Goal: Task Accomplishment & Management: Complete application form

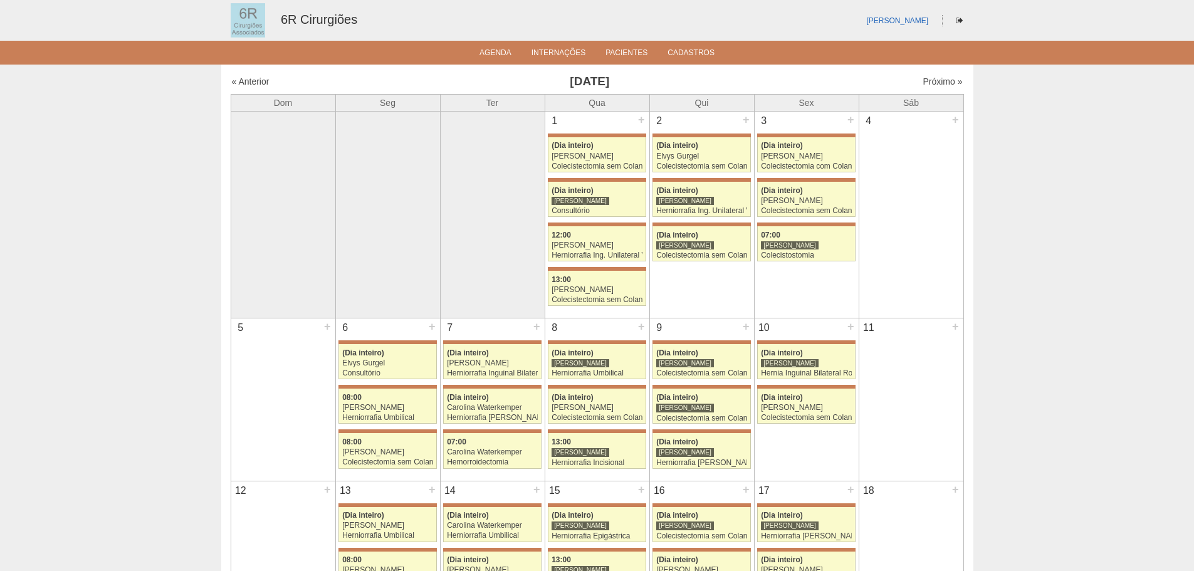
scroll to position [314, 0]
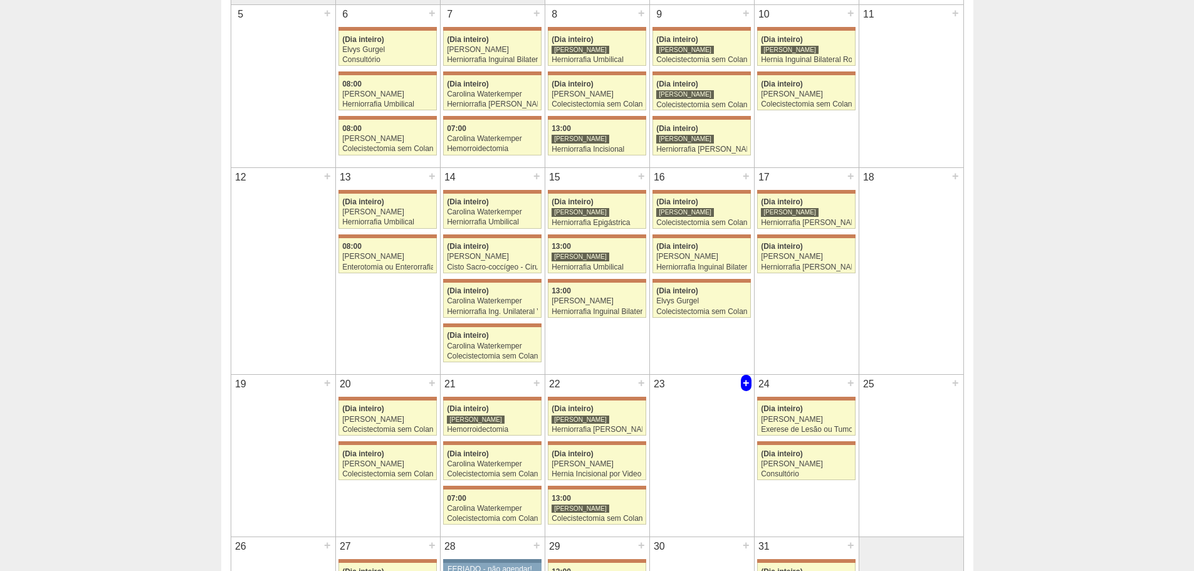
click at [751, 384] on div "+" at bounding box center [746, 383] width 11 height 16
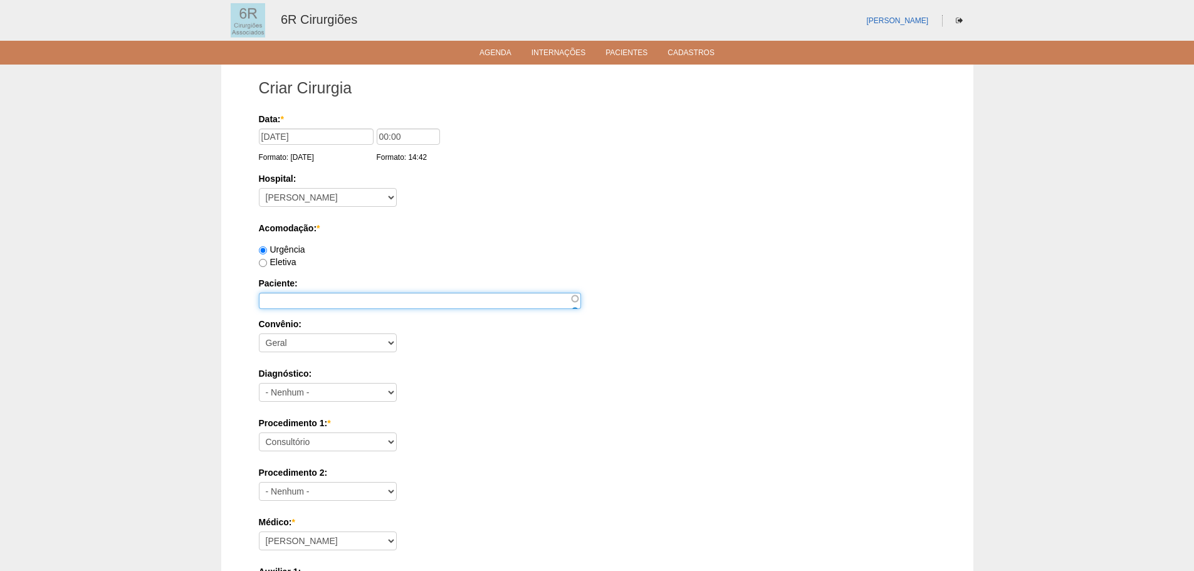
click at [302, 304] on input "Paciente:" at bounding box center [420, 301] width 322 height 16
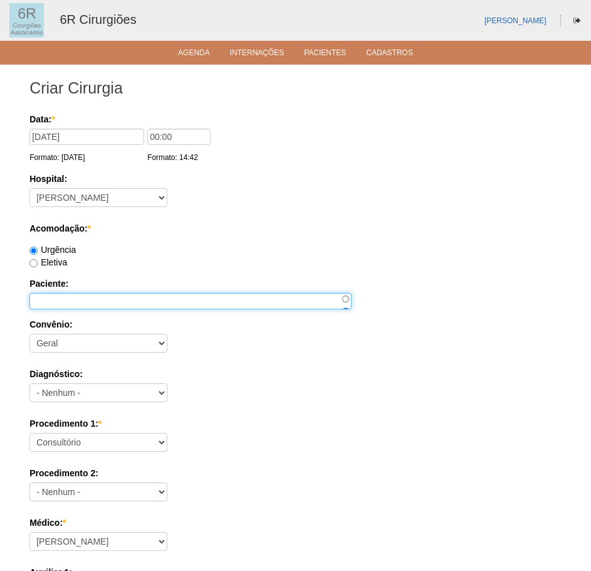
click at [75, 300] on input "Paciente:" at bounding box center [190, 301] width 322 height 16
paste input "ROSIMEIRE ANTONIA DA SILVA"
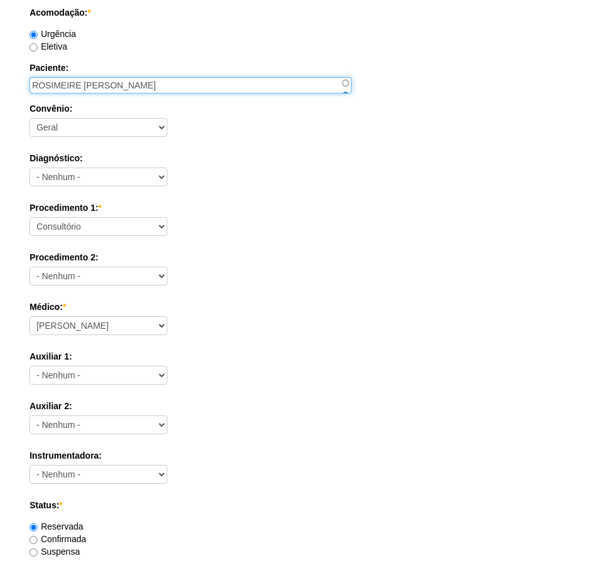
scroll to position [188, 0]
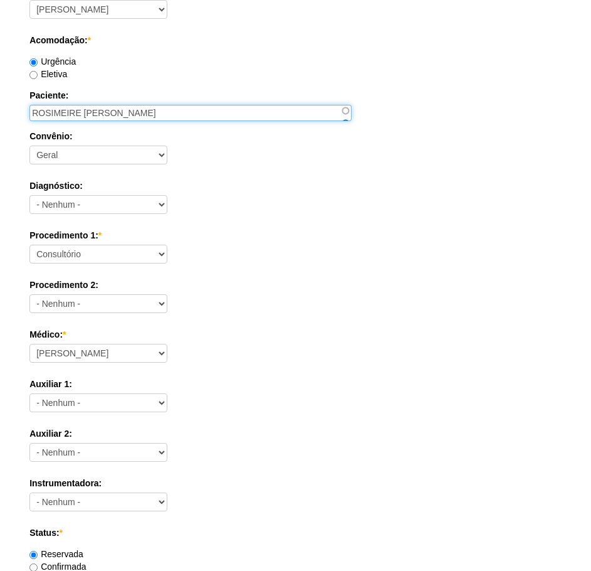
type input "ROSIMEIRE ANTONIA DA SILVA"
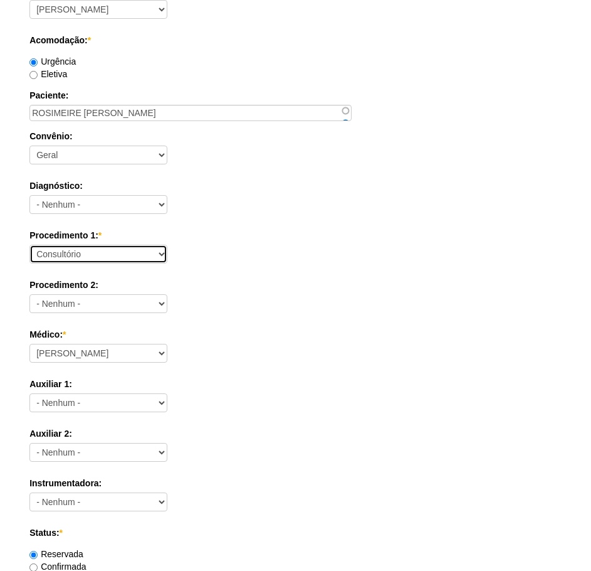
click at [103, 248] on select "Consultório Abscesso Hepático - Drenagem Abscesso perianal Amputação Abdômino P…" at bounding box center [98, 254] width 138 height 19
select select "66619"
click at [29, 245] on select "Consultório Abscesso Hepático - Drenagem Abscesso perianal Amputação Abdômino P…" at bounding box center [98, 254] width 138 height 19
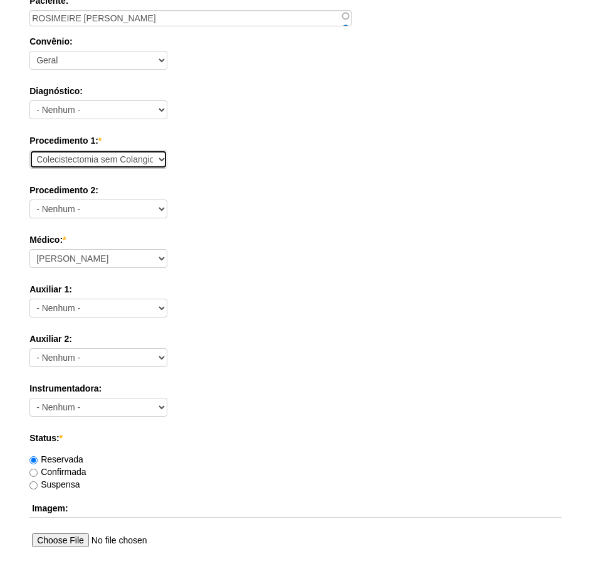
scroll to position [314, 0]
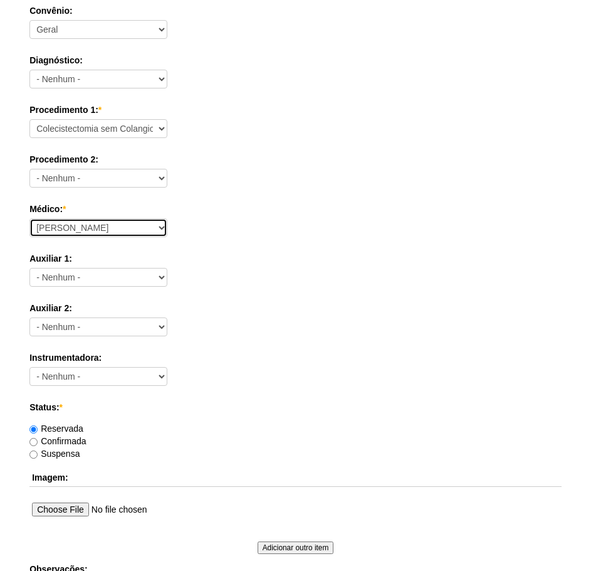
click at [139, 223] on select "Aline Zanon Bariatricas Bruno Bulisani Bruno Oliveira Carolina Waterkemper Elvy…" at bounding box center [98, 227] width 138 height 19
click at [248, 261] on label "Auxiliar 1:" at bounding box center [295, 258] width 532 height 13
click at [167, 268] on select "- Nenhum - Aline Zanon Bariatricas Bruno Bulisani Bruno Oliveira Carolina Water…" at bounding box center [98, 277] width 138 height 19
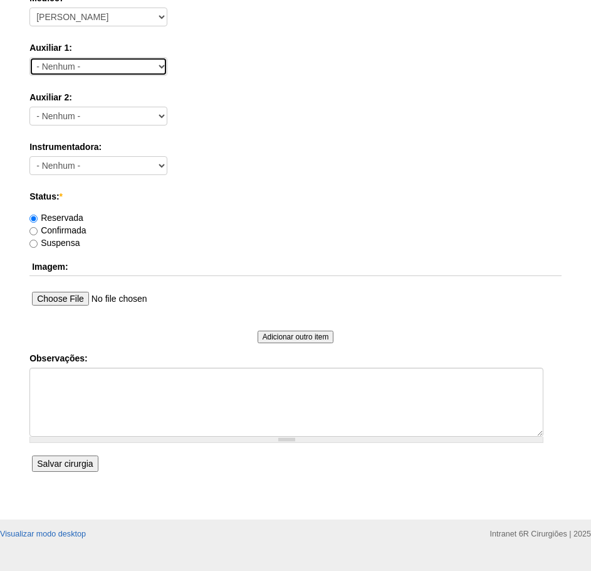
scroll to position [549, 0]
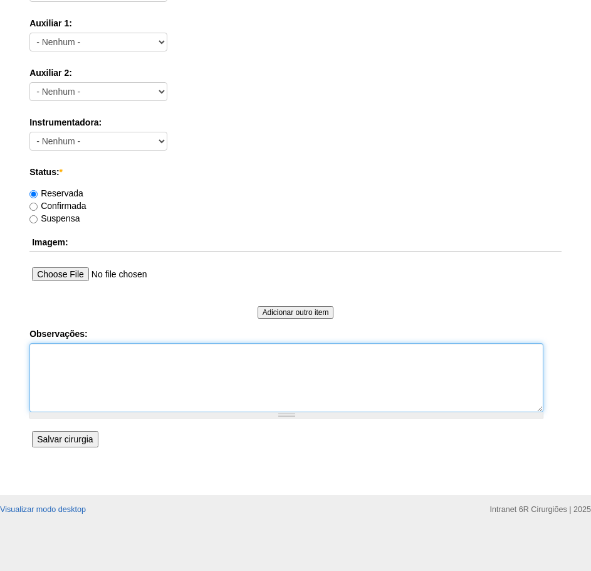
paste textarea "(11) 9 92916048 // (11) 9 91850016 ("
click at [149, 388] on textarea "(11) 9 92916048 // (11) 9 91850016 (" at bounding box center [286, 377] width 514 height 69
type textarea "(11) 9 92916048 // (11) 9 91850016 ("
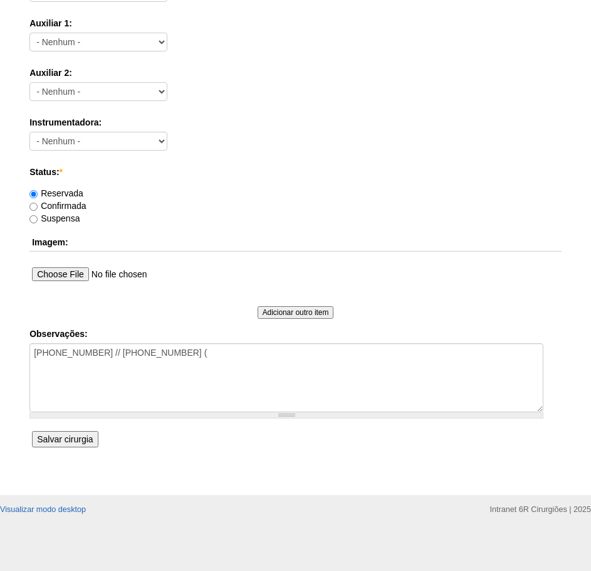
click at [88, 440] on input "Salvar cirurgia" at bounding box center [65, 439] width 66 height 16
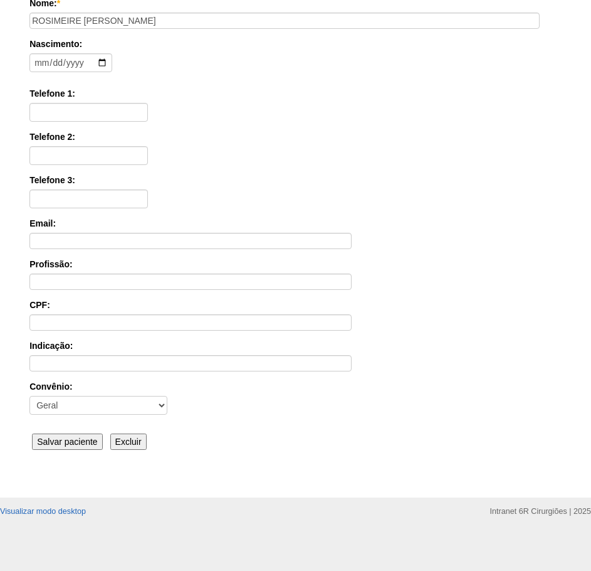
scroll to position [195, 0]
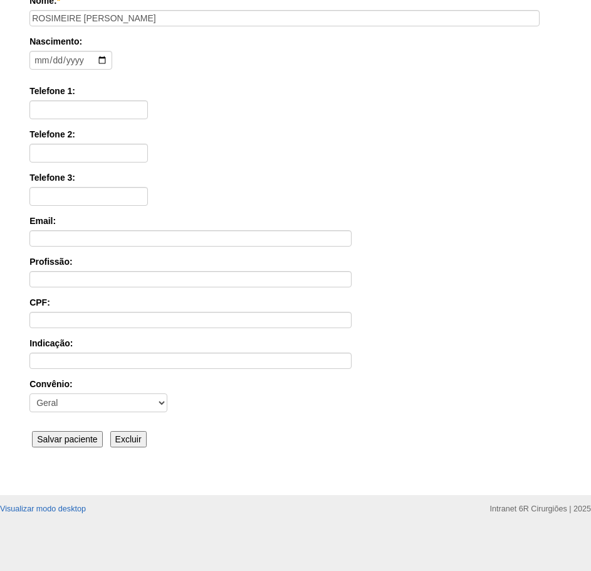
click at [45, 436] on input "Salvar paciente" at bounding box center [67, 439] width 71 height 16
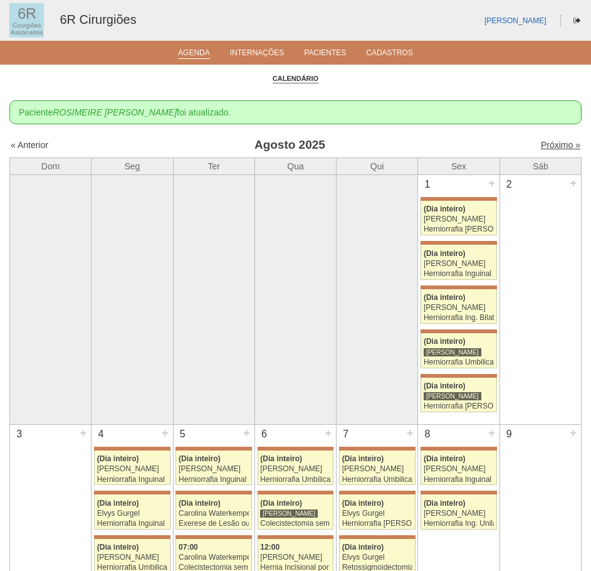
click at [563, 143] on link "Próximo »" at bounding box center [561, 145] width 40 height 10
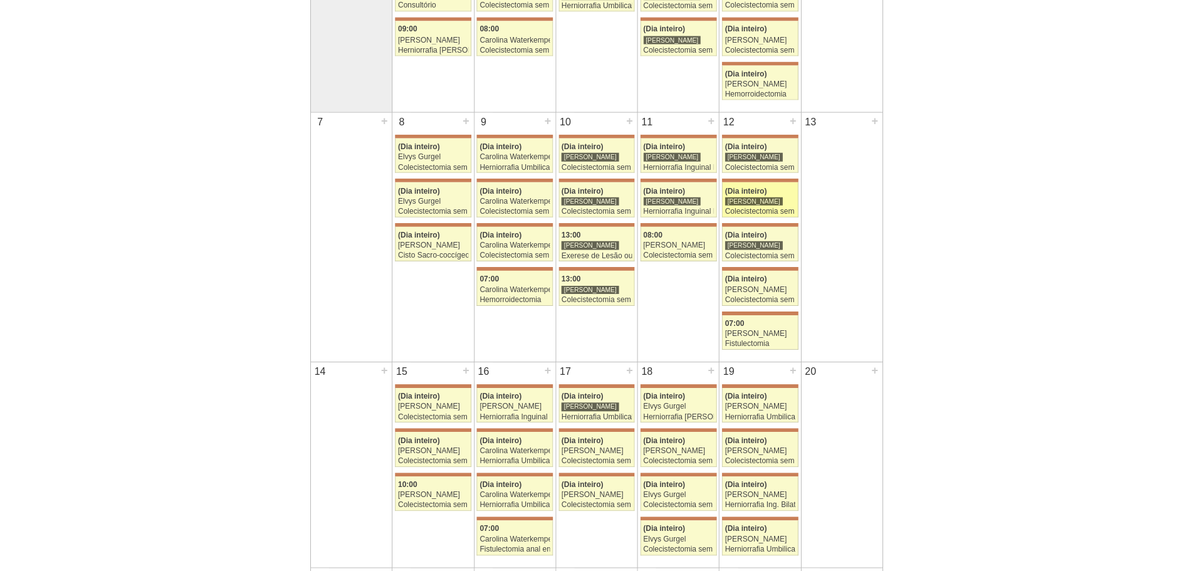
scroll to position [251, 0]
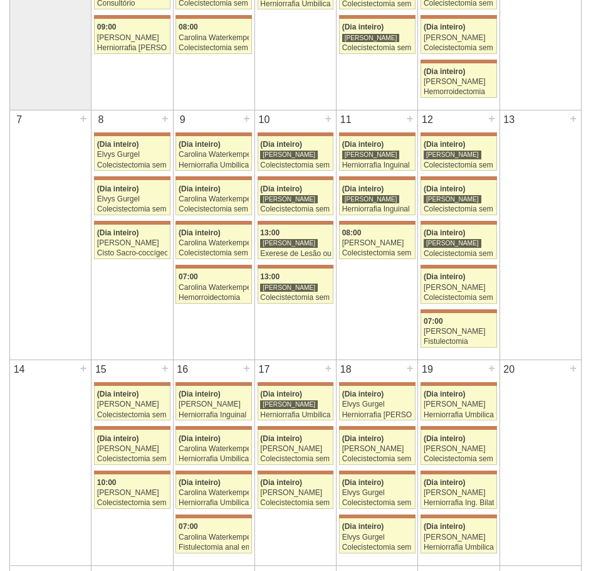
click at [69, 219] on td "7 +" at bounding box center [51, 235] width 82 height 250
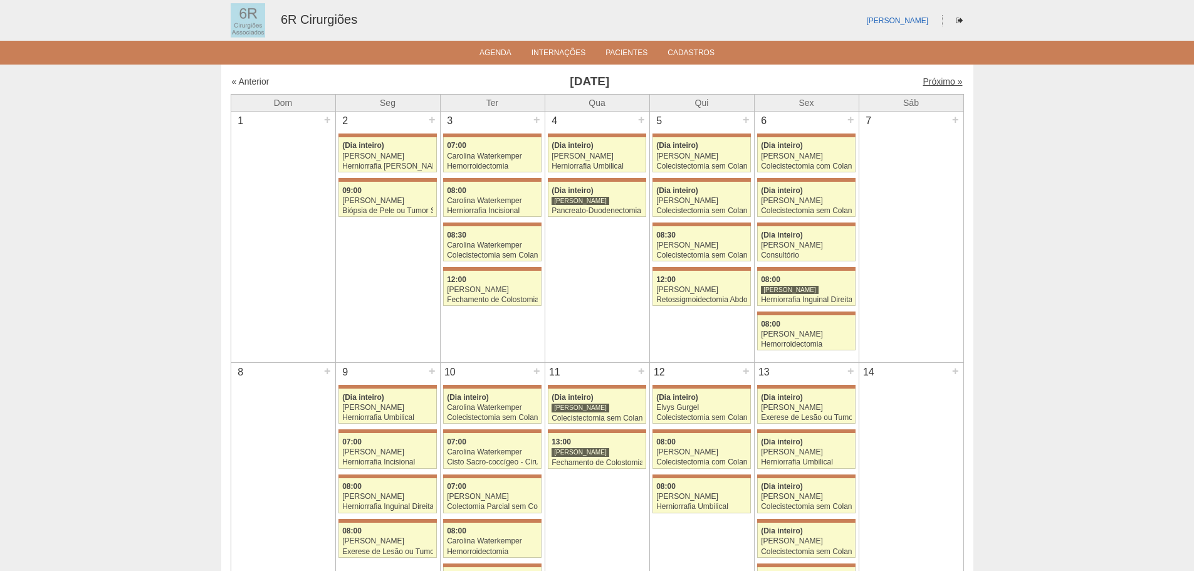
click at [934, 85] on link "Próximo »" at bounding box center [943, 81] width 40 height 10
click at [933, 78] on link "Próximo »" at bounding box center [943, 81] width 40 height 10
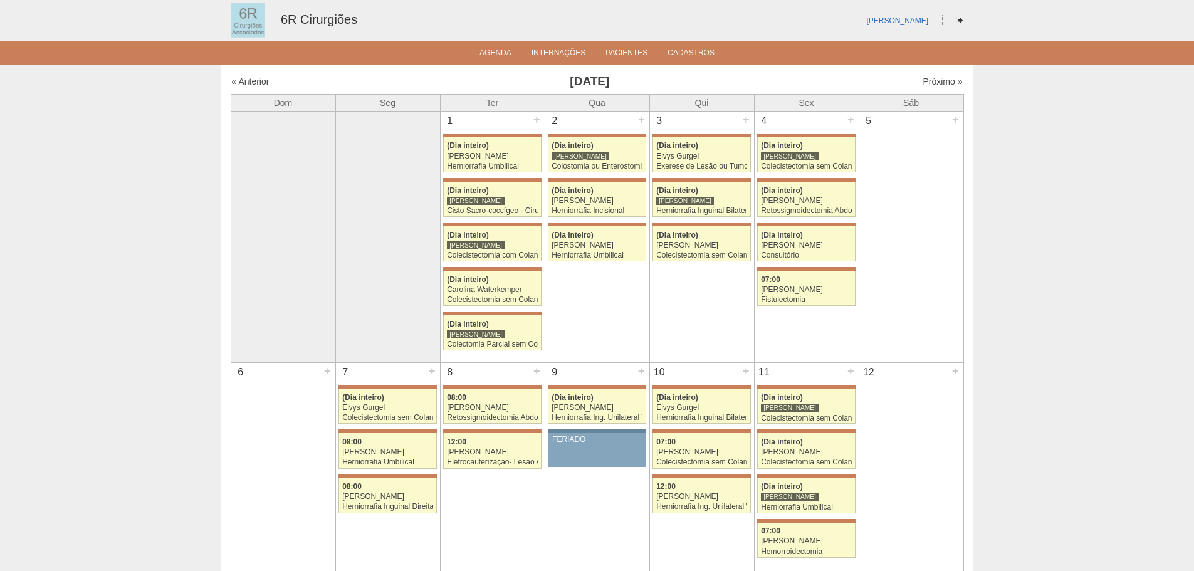
click at [949, 82] on link "Próximo »" at bounding box center [943, 81] width 40 height 10
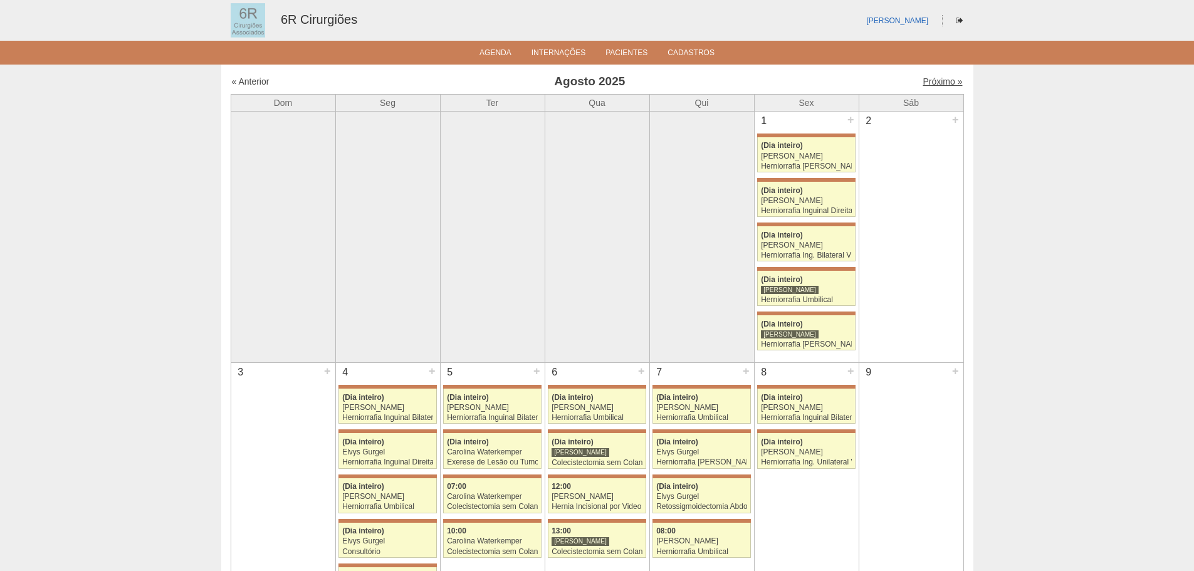
click at [927, 86] on link "Próximo »" at bounding box center [943, 81] width 40 height 10
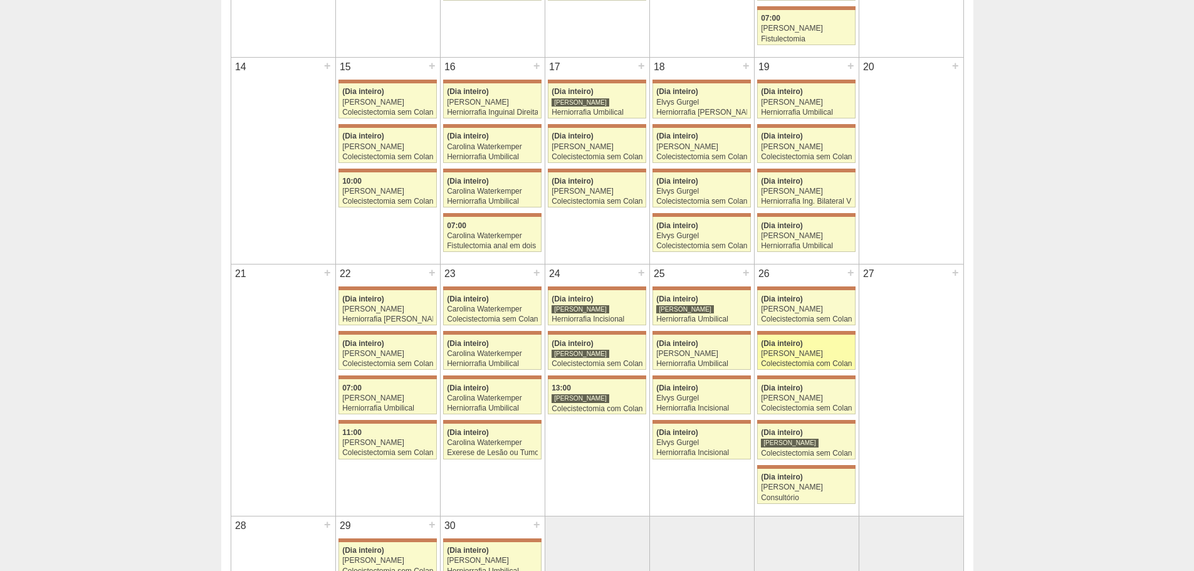
scroll to position [690, 0]
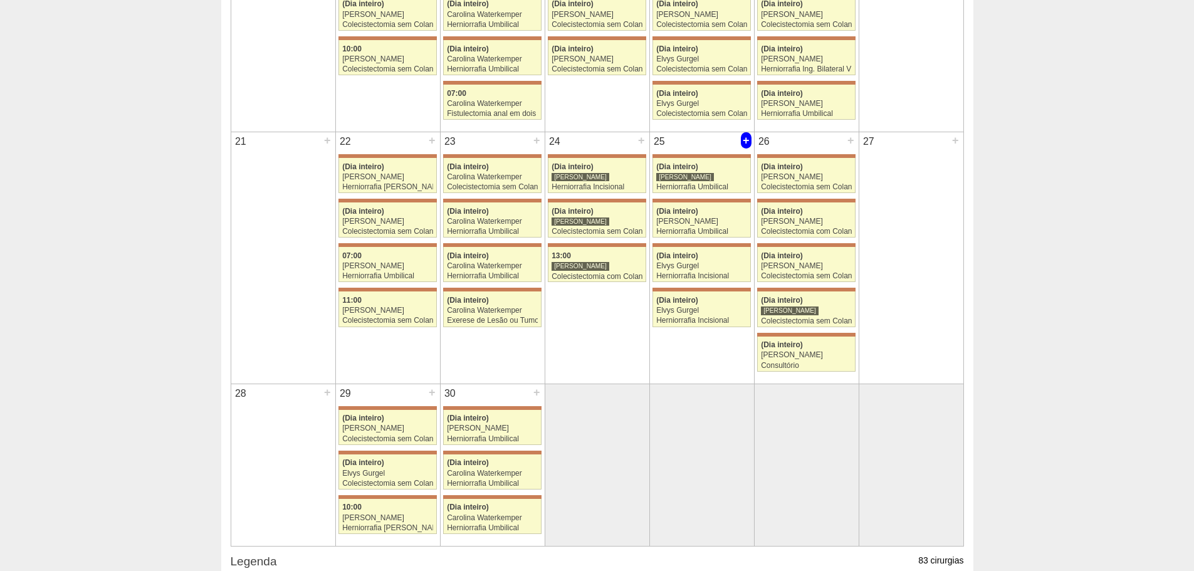
click at [749, 142] on div "+" at bounding box center [746, 140] width 11 height 16
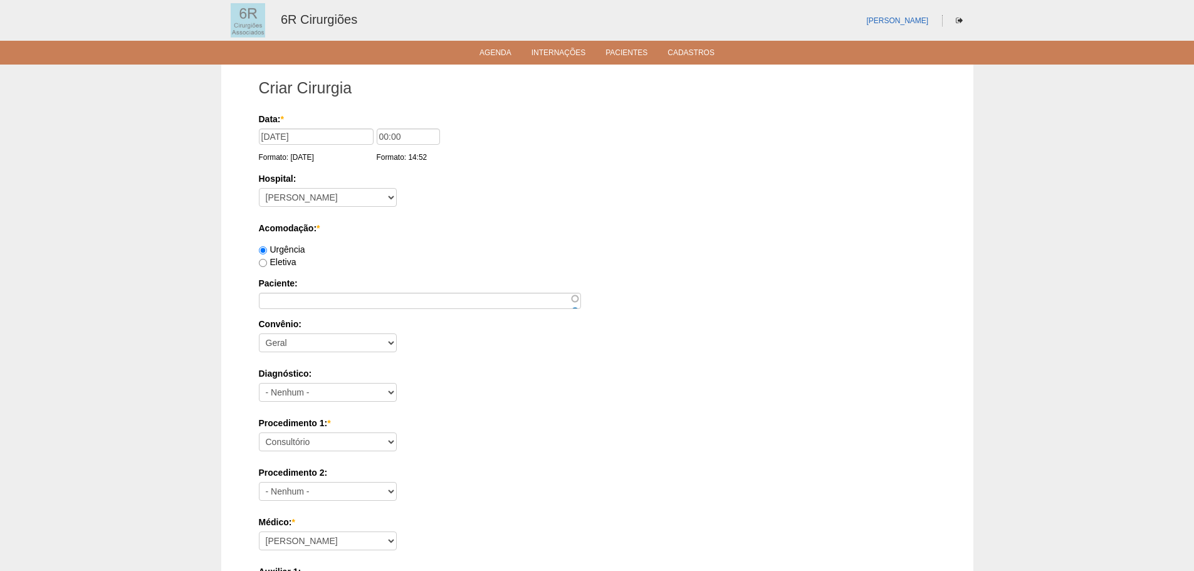
click at [769, 119] on label "Data: *" at bounding box center [595, 119] width 673 height 13
click at [514, 52] on li "Agenda" at bounding box center [496, 52] width 50 height 10
click at [503, 55] on link "Agenda" at bounding box center [496, 53] width 32 height 11
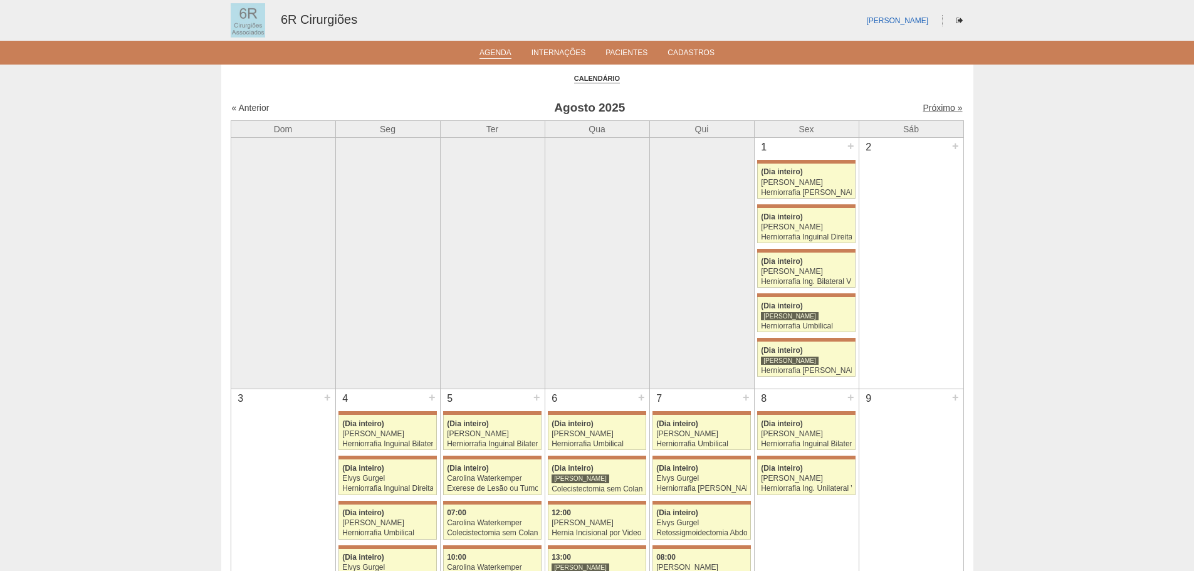
click at [924, 103] on link "Próximo »" at bounding box center [943, 108] width 40 height 10
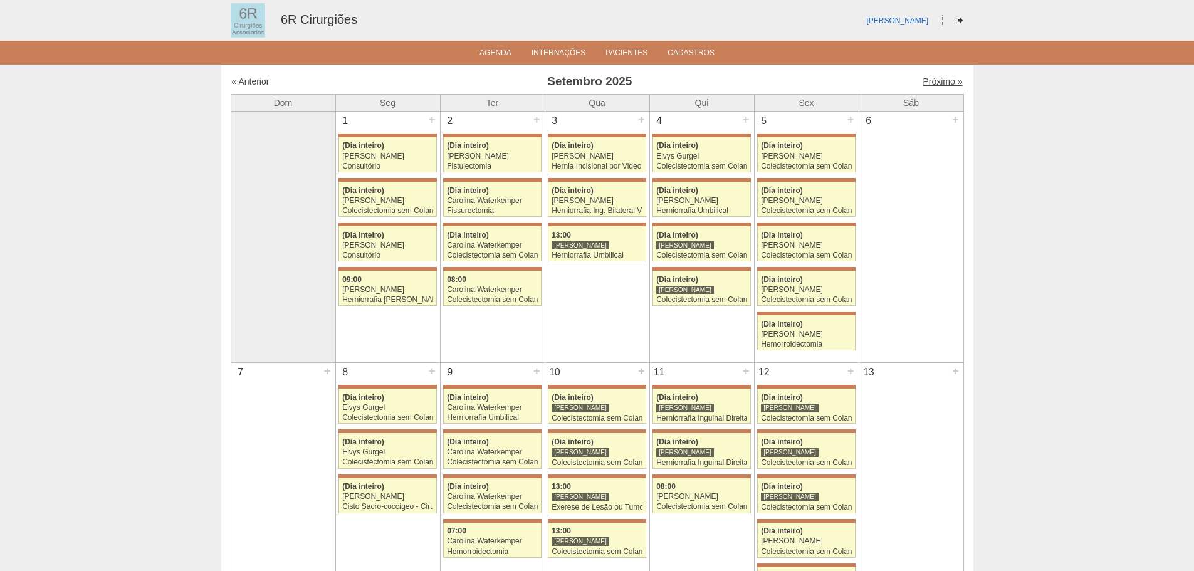
click at [937, 87] on link "Próximo »" at bounding box center [943, 81] width 40 height 10
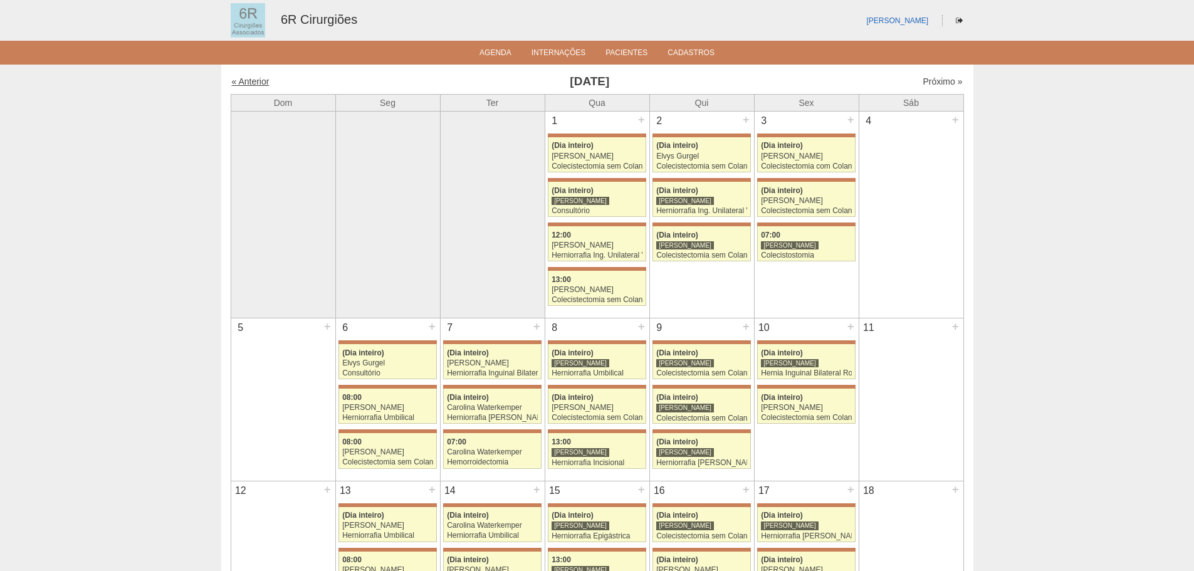
click at [256, 83] on link "« Anterior" at bounding box center [251, 81] width 38 height 10
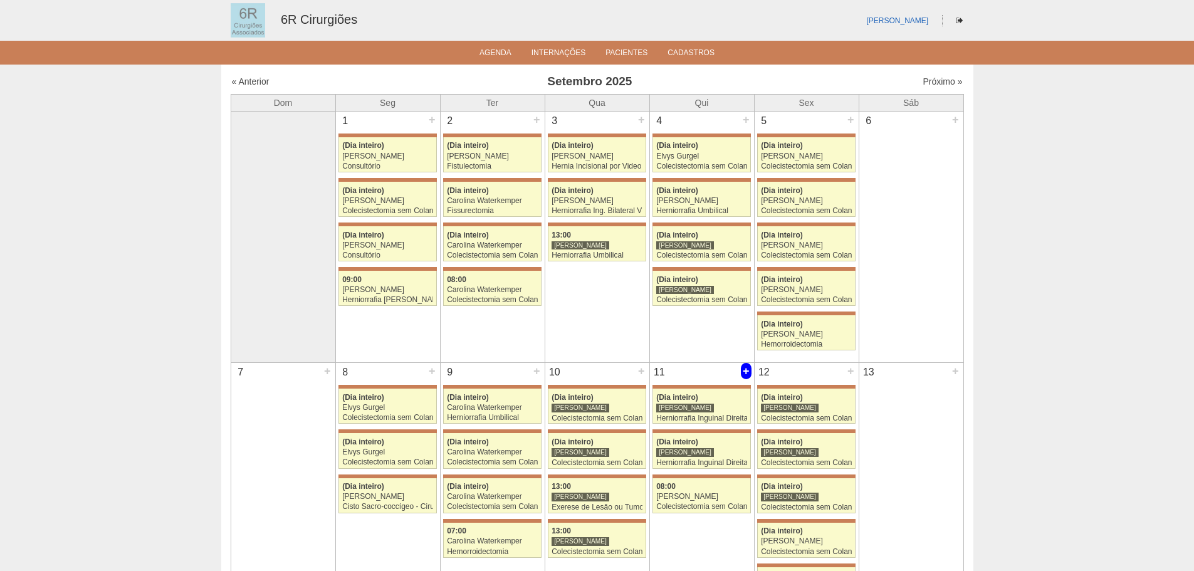
click at [742, 376] on div "+" at bounding box center [746, 371] width 11 height 16
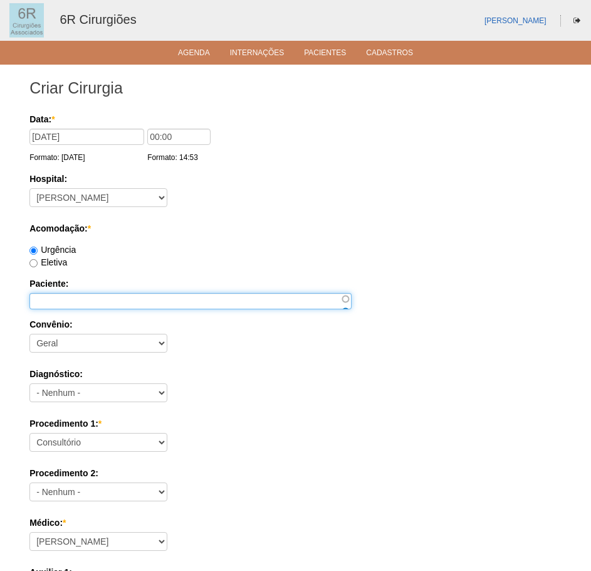
click at [150, 306] on input "Paciente:" at bounding box center [190, 301] width 322 height 16
paste input "[PERSON_NAME]"
type input "DAFNY SILVA SOUZA"
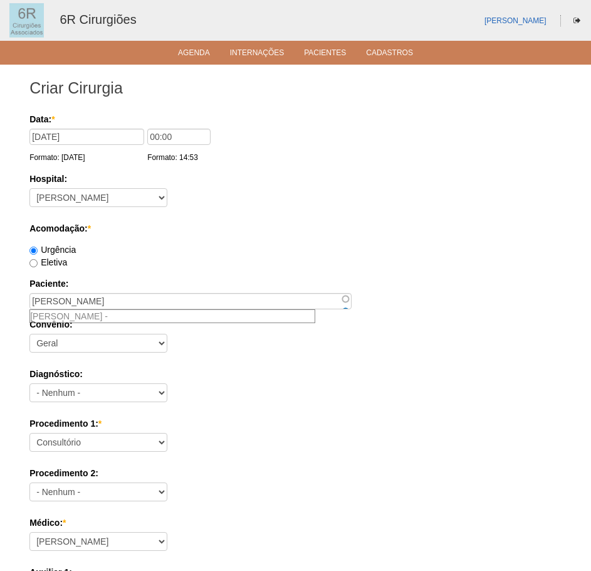
click at [62, 258] on label "Eletiva" at bounding box center [48, 262] width 38 height 10
click at [38, 259] on input "Eletiva" at bounding box center [33, 263] width 8 height 8
radio input "true"
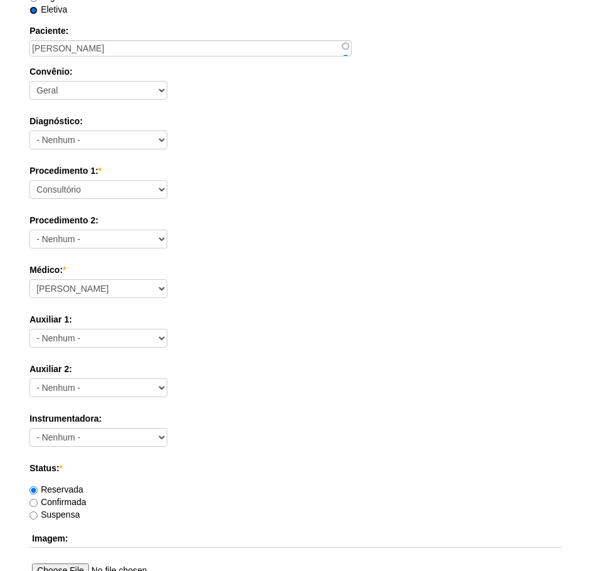
scroll to position [251, 0]
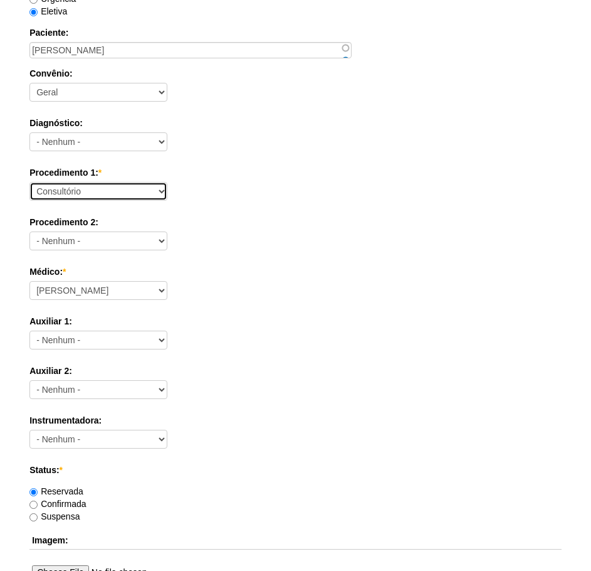
click at [113, 191] on select "Consultório Abscesso Hepático - Drenagem Abscesso perianal Amputação Abdômino P…" at bounding box center [98, 191] width 138 height 19
select select "66650"
click at [29, 182] on select "Consultório Abscesso Hepático - Drenagem Abscesso perianal Amputação Abdômino P…" at bounding box center [98, 191] width 138 height 19
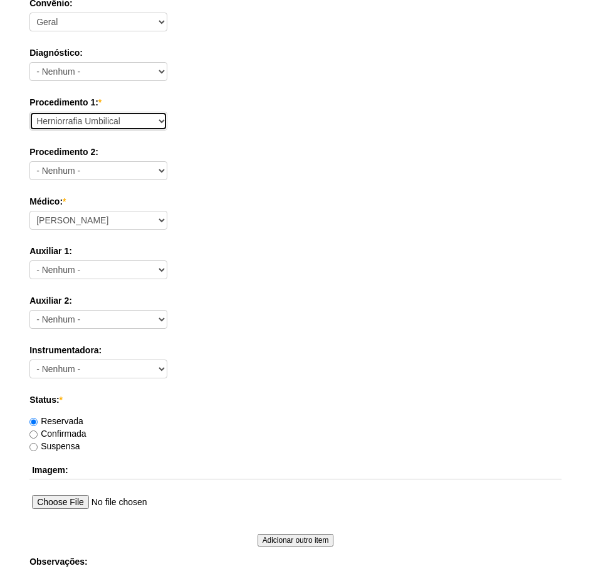
scroll to position [502, 0]
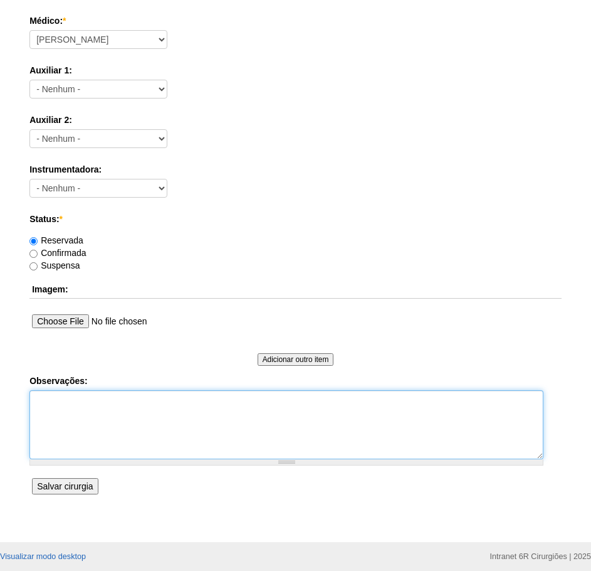
click at [138, 433] on textarea "Observações:" at bounding box center [286, 424] width 514 height 69
type textarea "HERNIA SUPRAUMBILICAL"
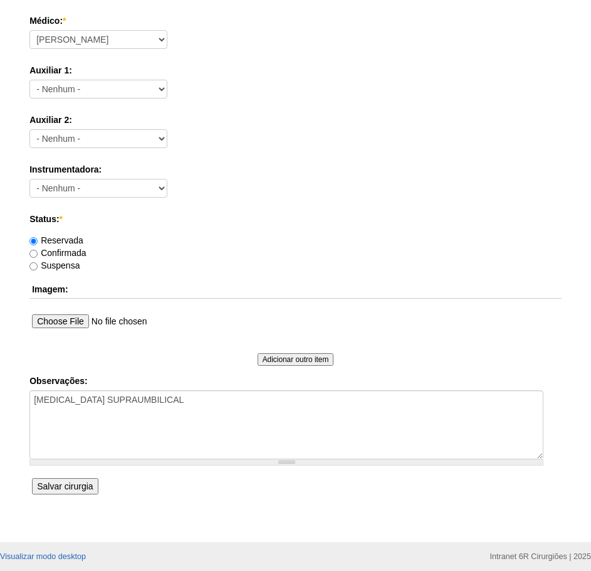
click at [84, 487] on input "Salvar cirurgia" at bounding box center [65, 486] width 66 height 16
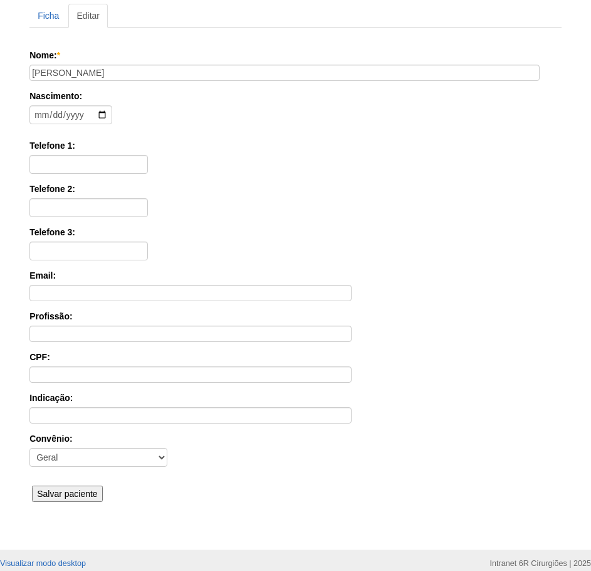
scroll to position [195, 0]
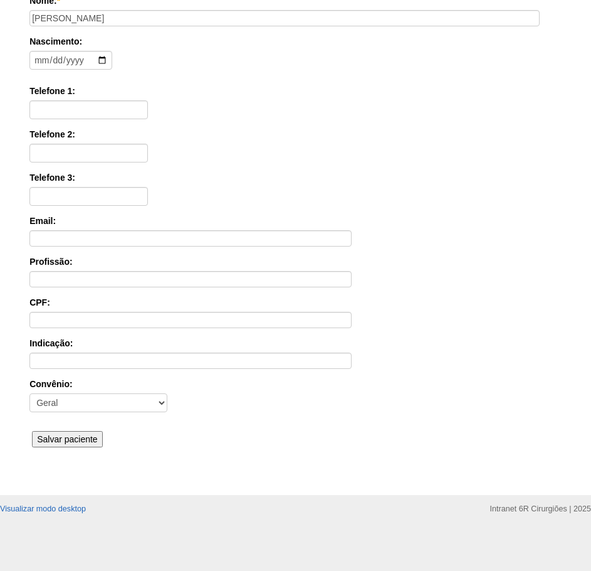
click at [98, 440] on input "Salvar paciente" at bounding box center [67, 439] width 71 height 16
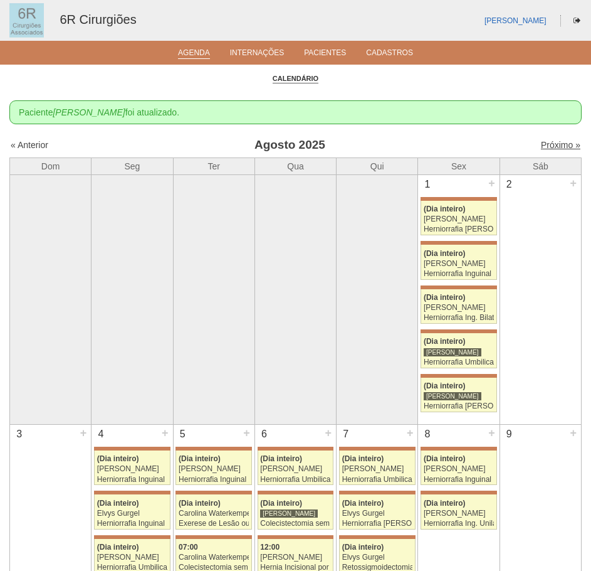
click at [554, 147] on link "Próximo »" at bounding box center [561, 145] width 40 height 10
